Goal: Entertainment & Leisure: Consume media (video, audio)

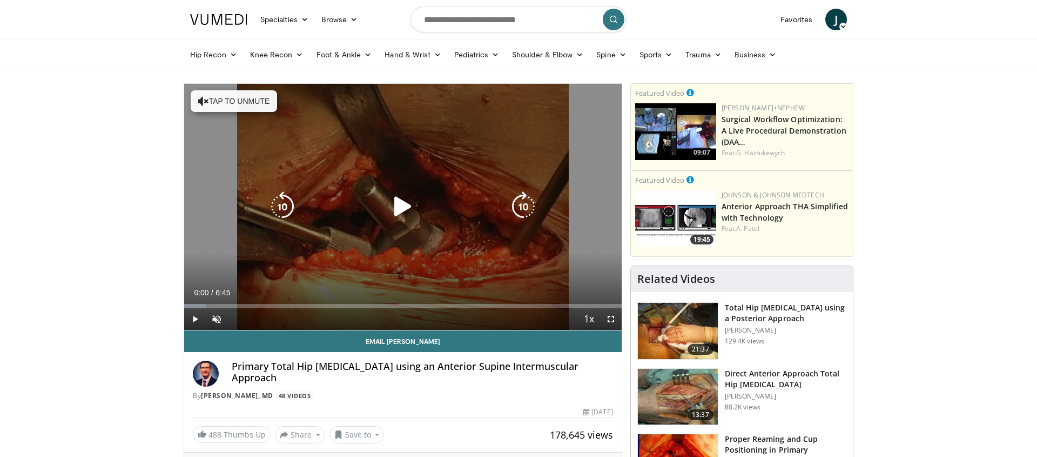
click at [392, 207] on icon "Video Player" at bounding box center [403, 206] width 30 height 30
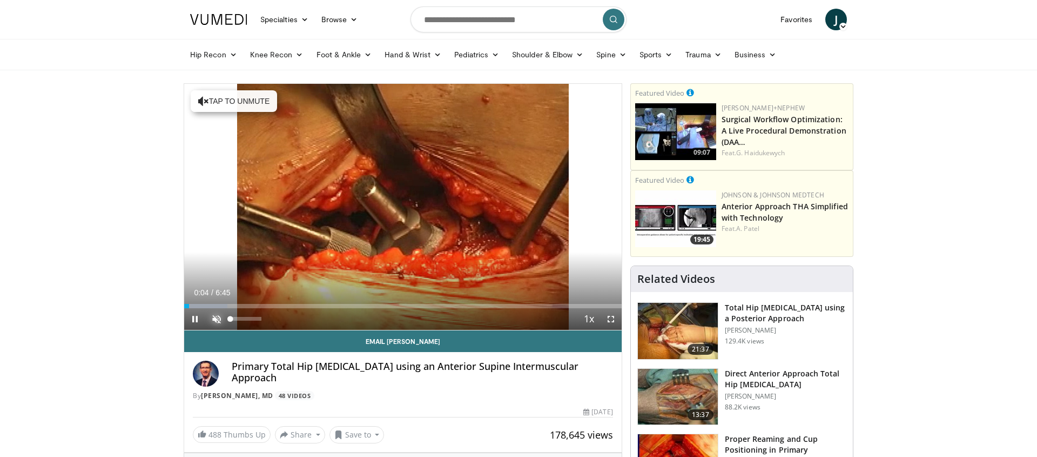
click at [218, 321] on span "Video Player" at bounding box center [217, 319] width 22 height 22
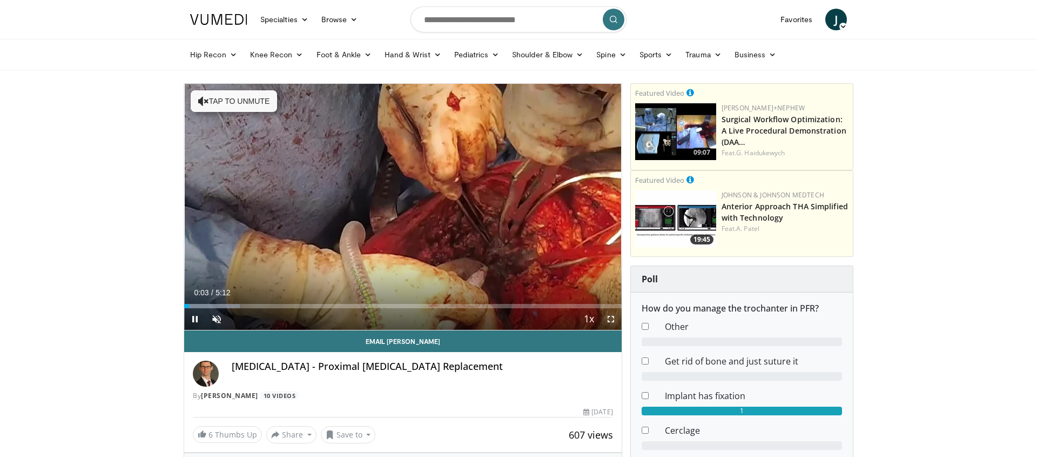
click at [612, 318] on span "Video Player" at bounding box center [611, 319] width 22 height 22
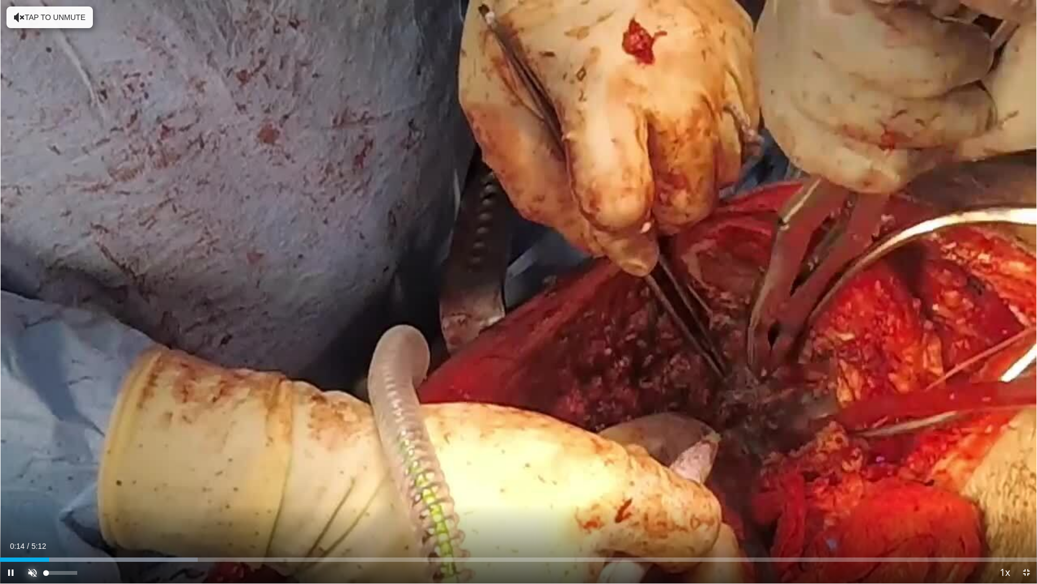
click at [31, 456] on span "Video Player" at bounding box center [33, 572] width 22 height 22
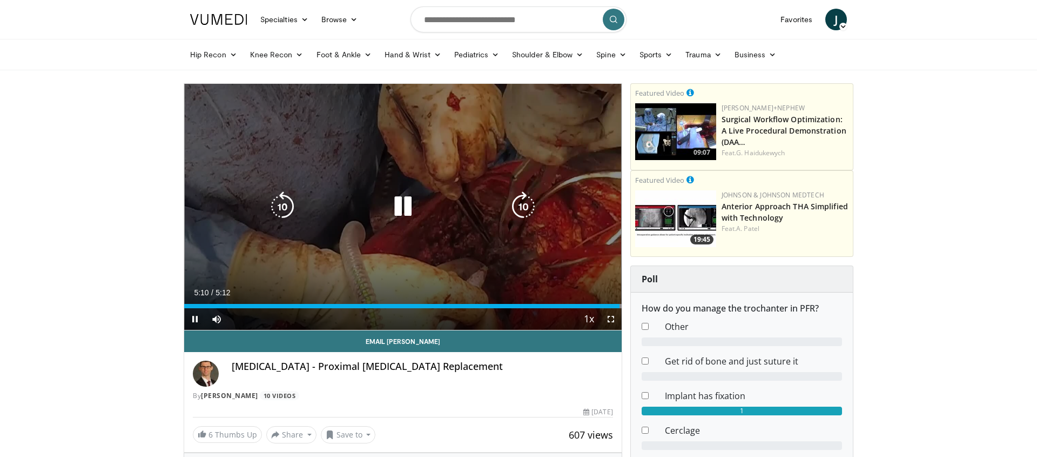
click at [401, 207] on icon "Video Player" at bounding box center [403, 206] width 30 height 30
click at [401, 198] on icon "Video Player" at bounding box center [403, 206] width 30 height 30
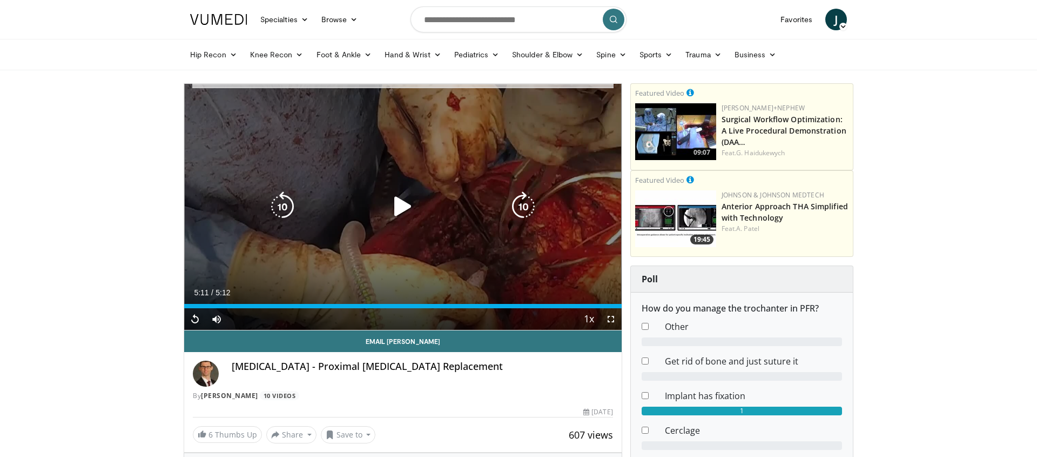
click at [401, 198] on button "Video Player" at bounding box center [403, 207] width 22 height 22
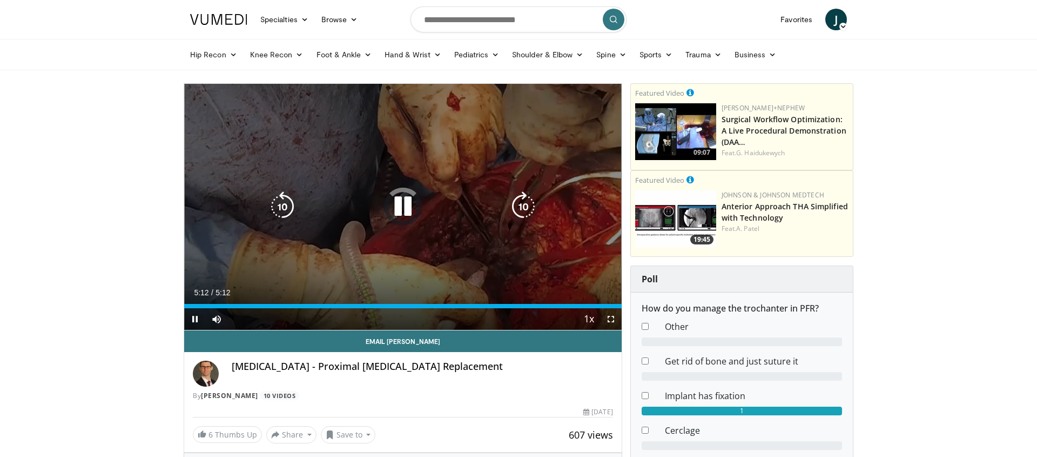
click at [401, 198] on icon "Video Player" at bounding box center [403, 206] width 30 height 30
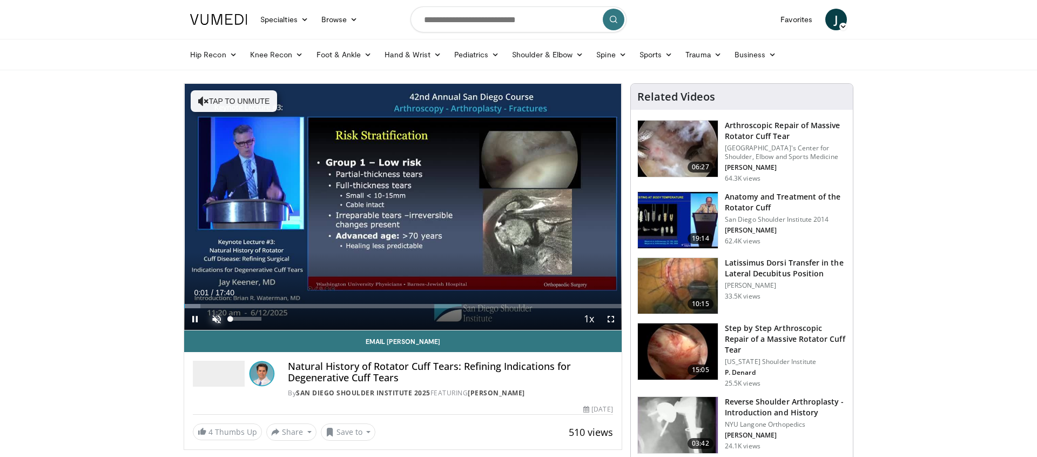
click at [218, 319] on span "Video Player" at bounding box center [217, 319] width 22 height 22
